Goal: Information Seeking & Learning: Find specific fact

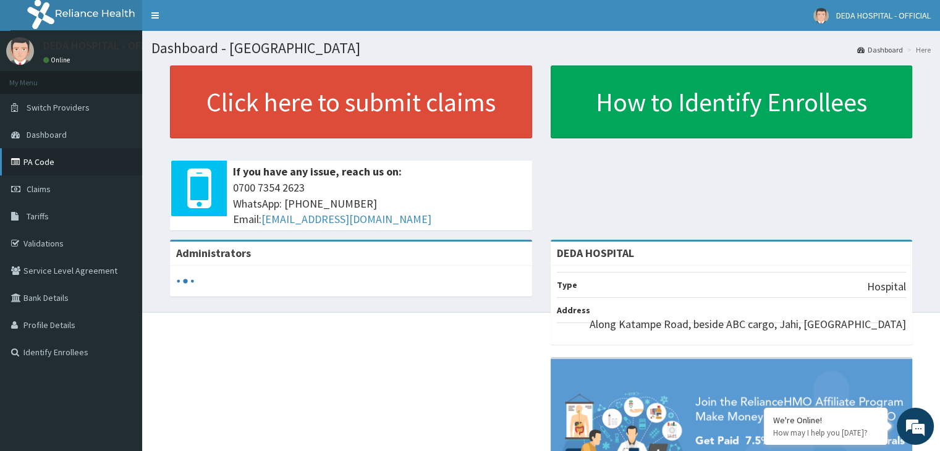
click at [41, 162] on link "PA Code" at bounding box center [71, 161] width 142 height 27
click at [43, 162] on link "PA Code" at bounding box center [71, 161] width 142 height 27
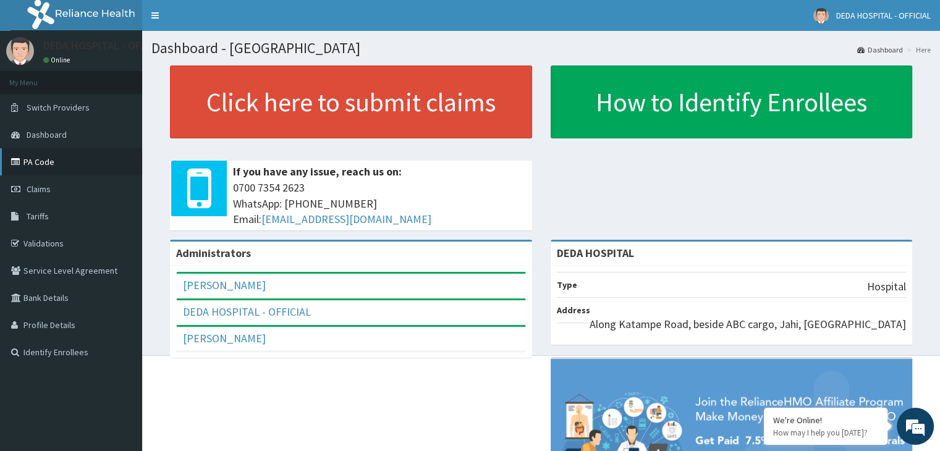
click at [47, 161] on link "PA Code" at bounding box center [71, 161] width 142 height 27
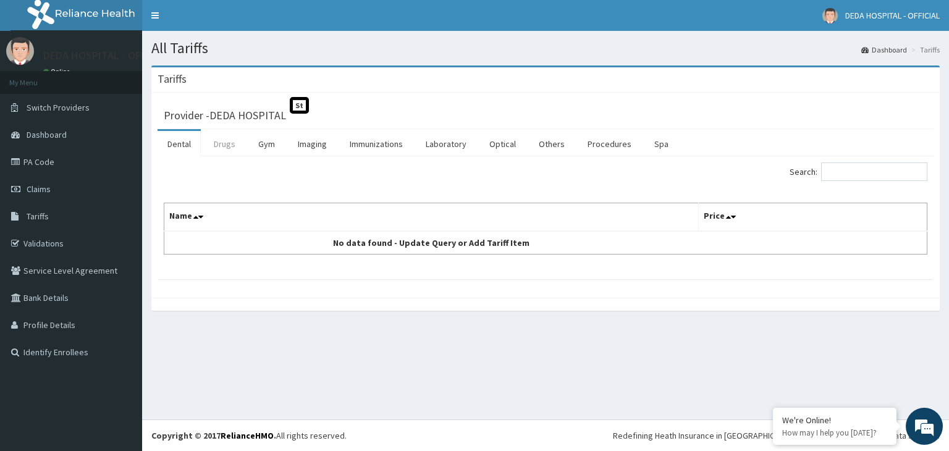
click at [221, 150] on link "Drugs" at bounding box center [224, 144] width 41 height 26
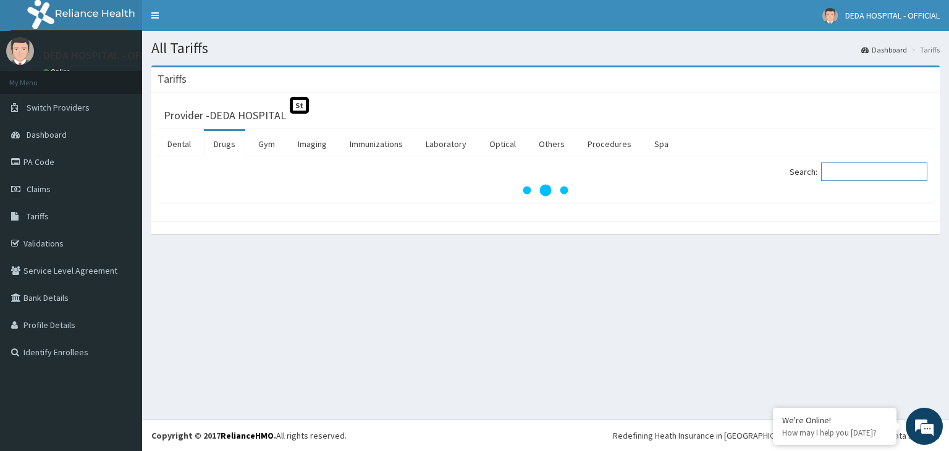
click at [841, 173] on input "Search:" at bounding box center [874, 171] width 106 height 19
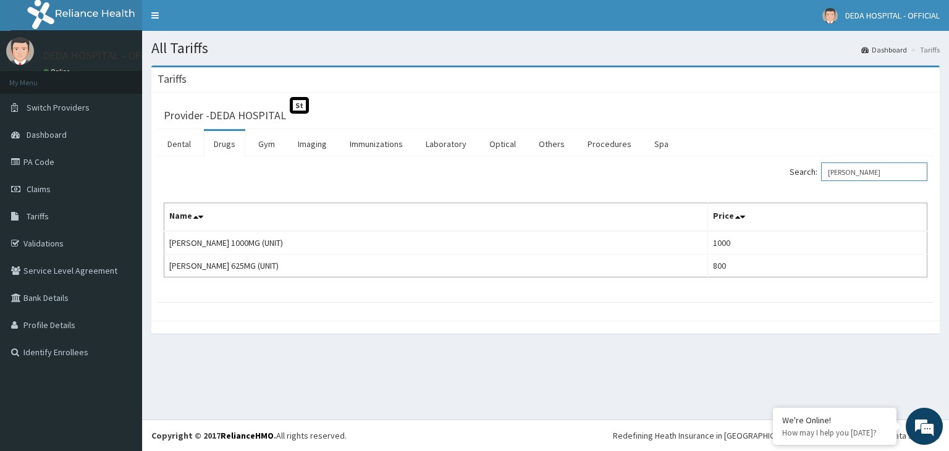
click at [858, 171] on input "[PERSON_NAME]" at bounding box center [874, 171] width 106 height 19
type input "f"
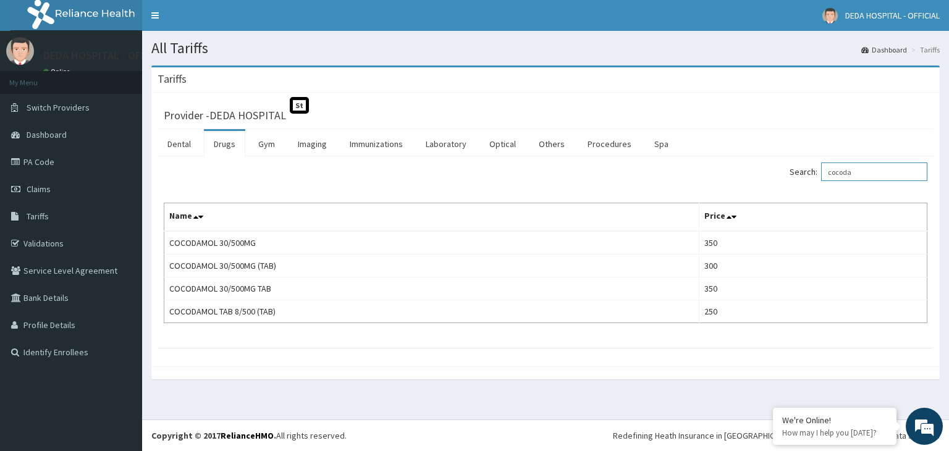
click at [870, 168] on input "cocoda" at bounding box center [874, 171] width 106 height 19
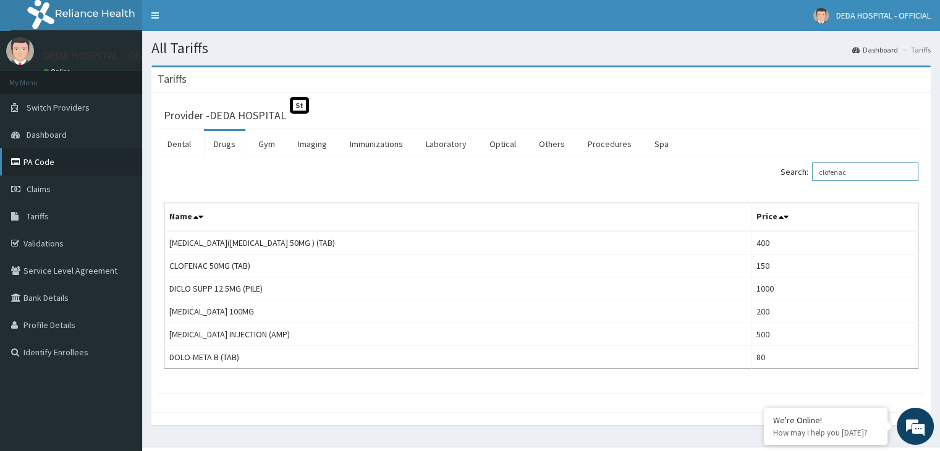
type input "clofenac"
click at [44, 158] on link "PA Code" at bounding box center [71, 161] width 142 height 27
